Goal: Find specific page/section: Find specific page/section

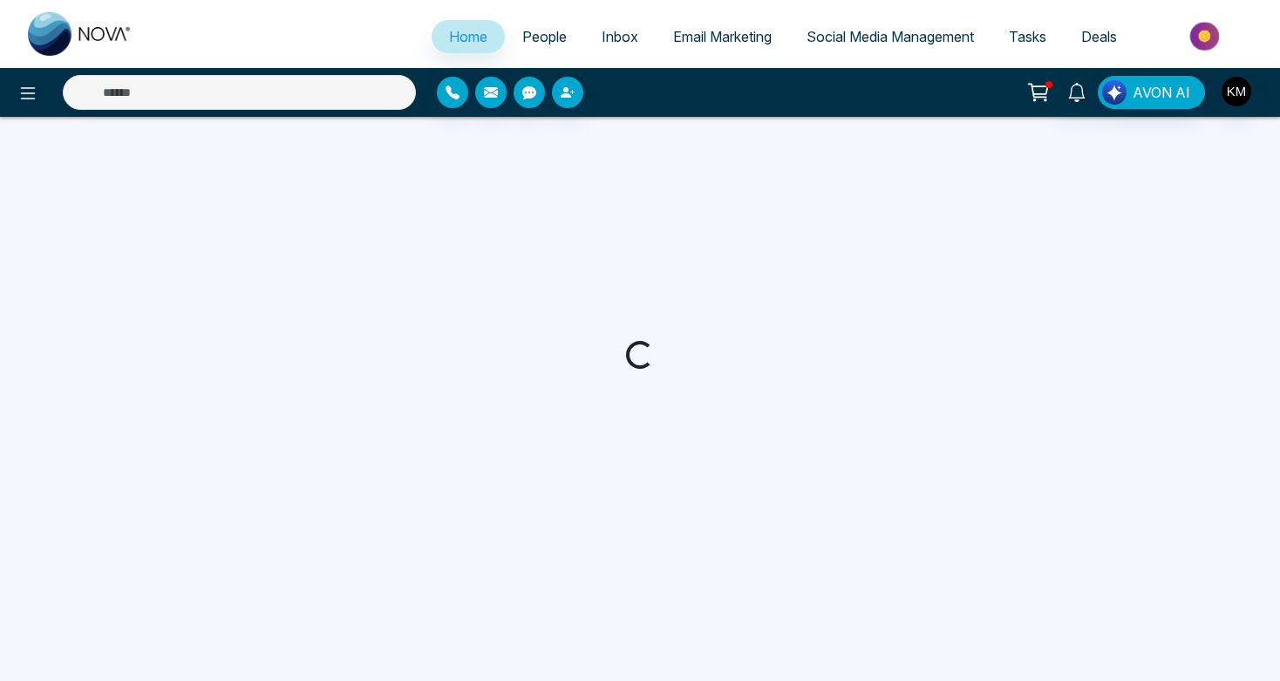
select select "*"
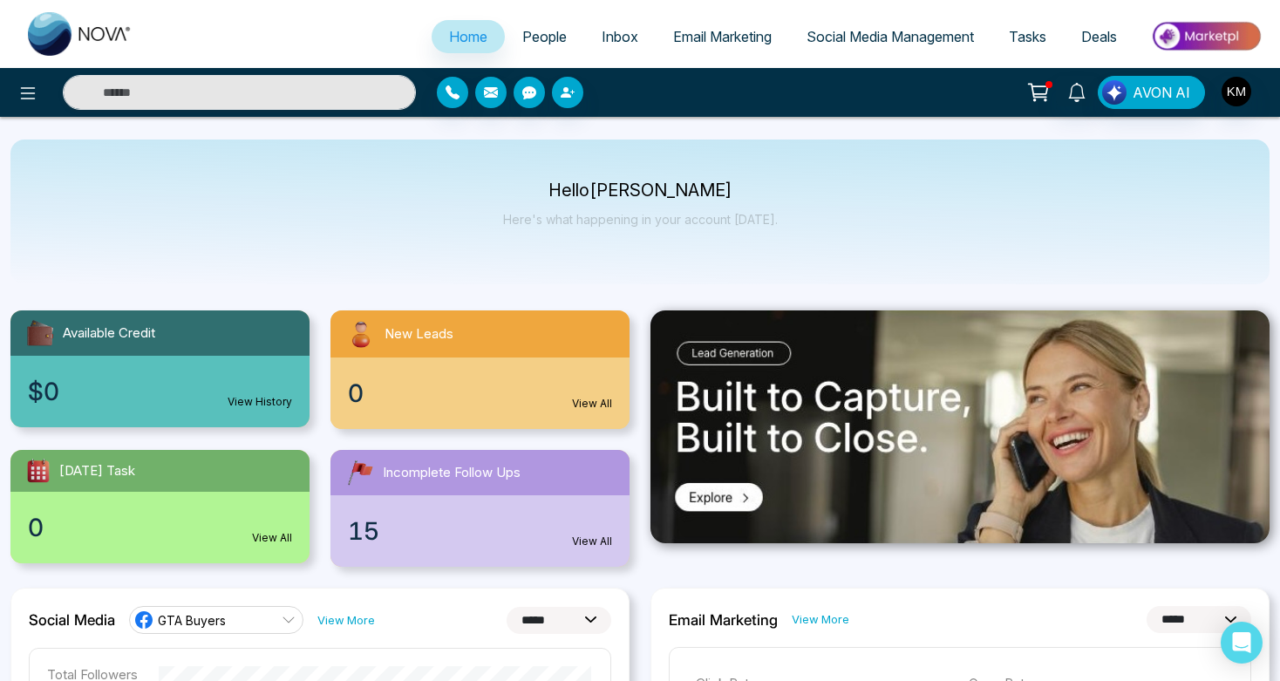
click at [539, 31] on span "People" at bounding box center [544, 36] width 44 height 17
click at [531, 39] on span "People" at bounding box center [544, 36] width 44 height 17
